Goal: Entertainment & Leisure: Consume media (video, audio)

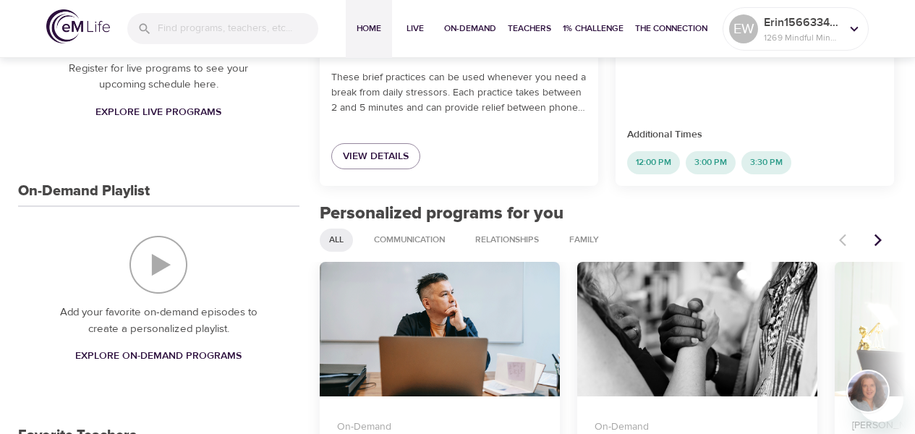
scroll to position [434, 0]
click at [148, 111] on span "Explore Live Programs" at bounding box center [159, 112] width 126 height 18
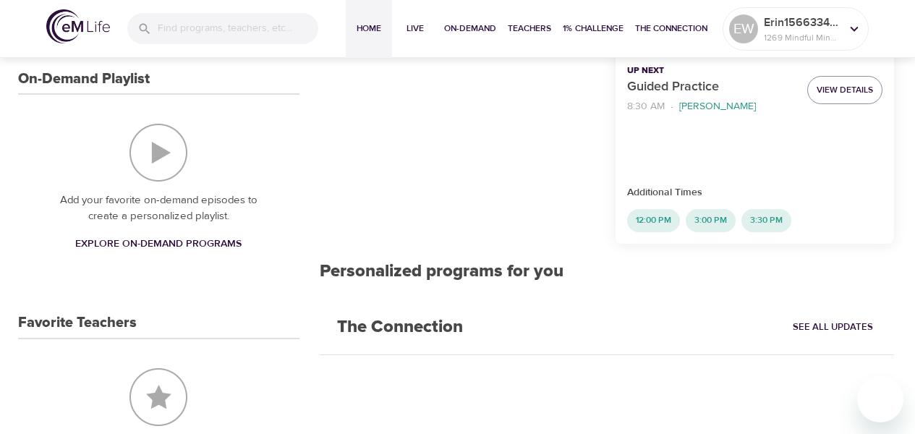
scroll to position [602, 0]
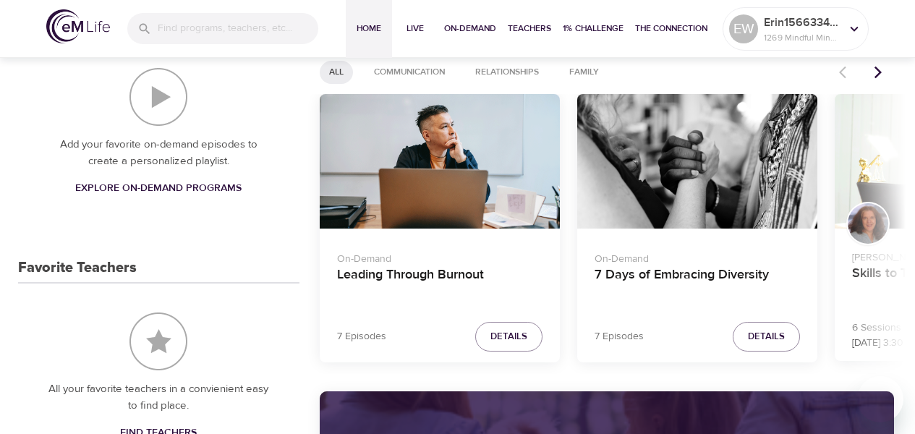
click at [226, 191] on span "Explore On-Demand Programs" at bounding box center [158, 188] width 166 height 18
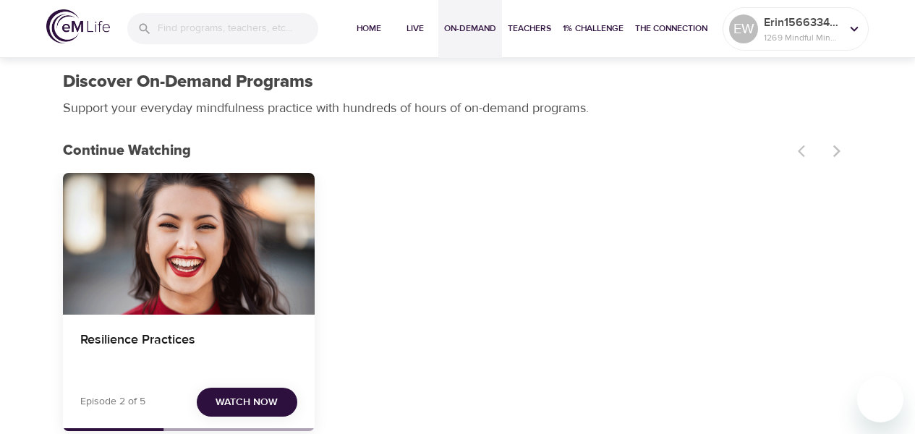
click at [226, 191] on div "Resilience Practices" at bounding box center [189, 244] width 252 height 142
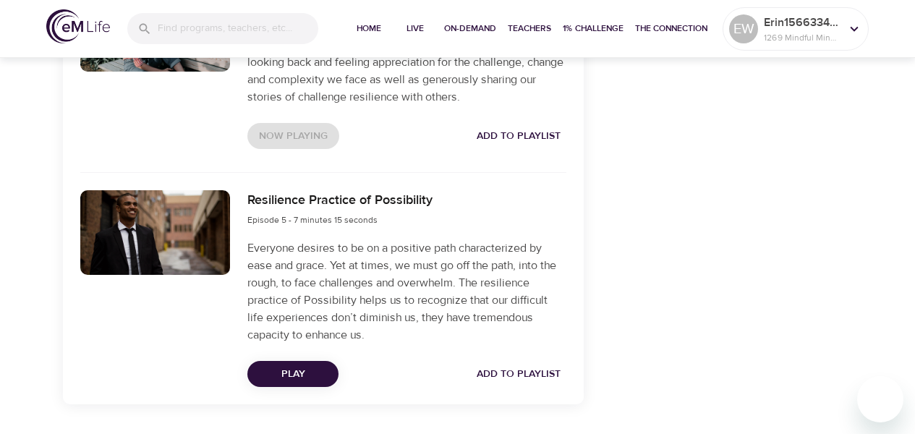
scroll to position [1230, 0]
click at [331, 370] on button "Play" at bounding box center [292, 373] width 91 height 27
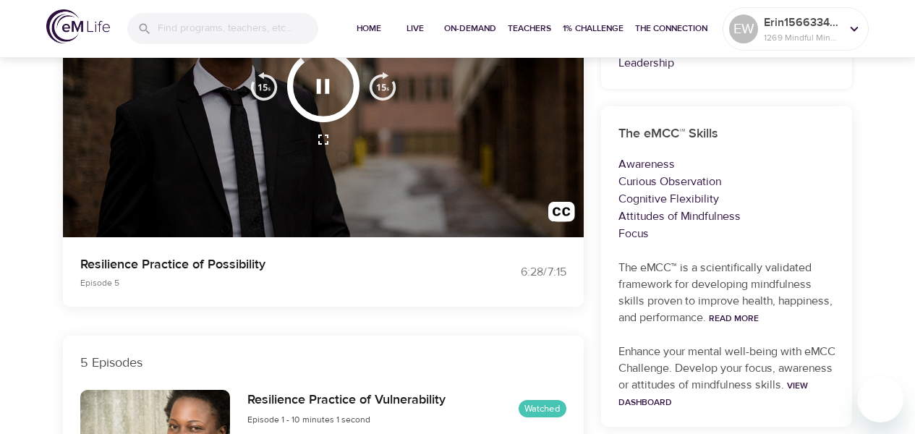
scroll to position [217, 0]
